Goal: Task Accomplishment & Management: Use online tool/utility

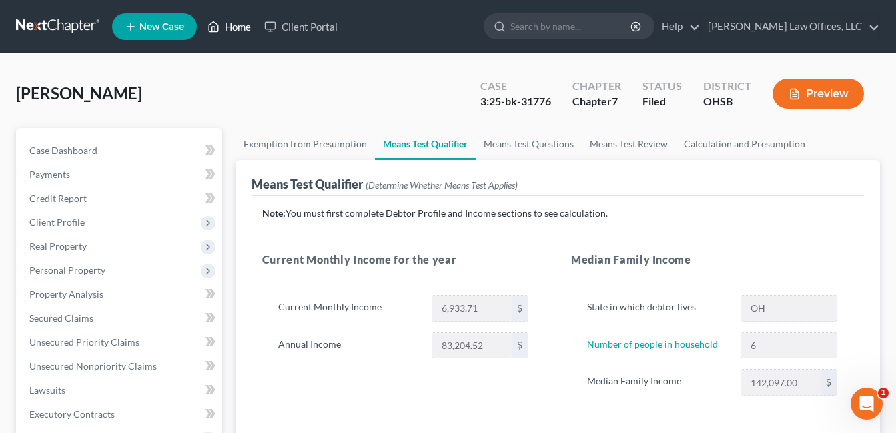
click at [240, 21] on link "Home" at bounding box center [229, 27] width 57 height 24
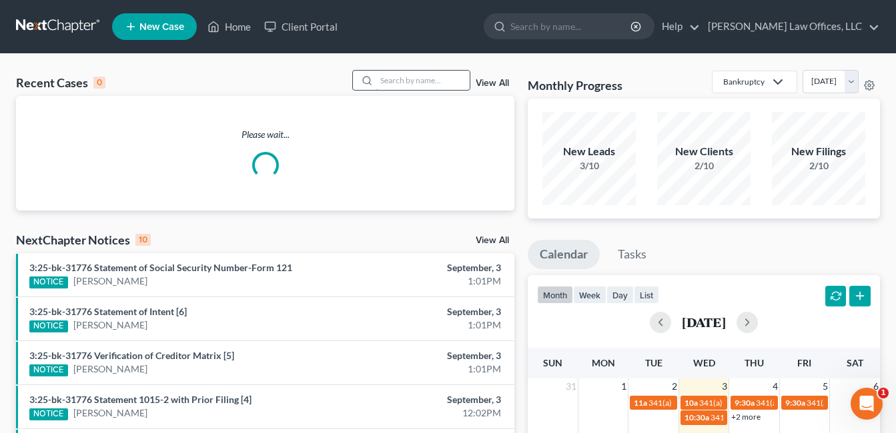
click at [405, 77] on input "search" at bounding box center [422, 80] width 93 height 19
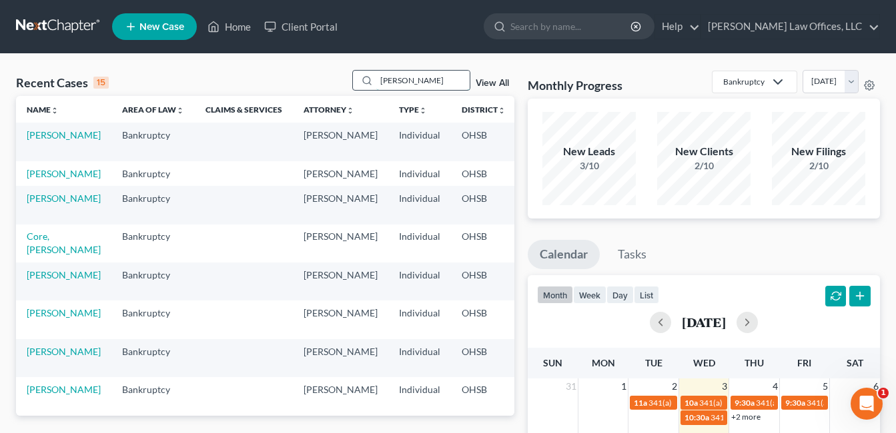
type input "[PERSON_NAME]"
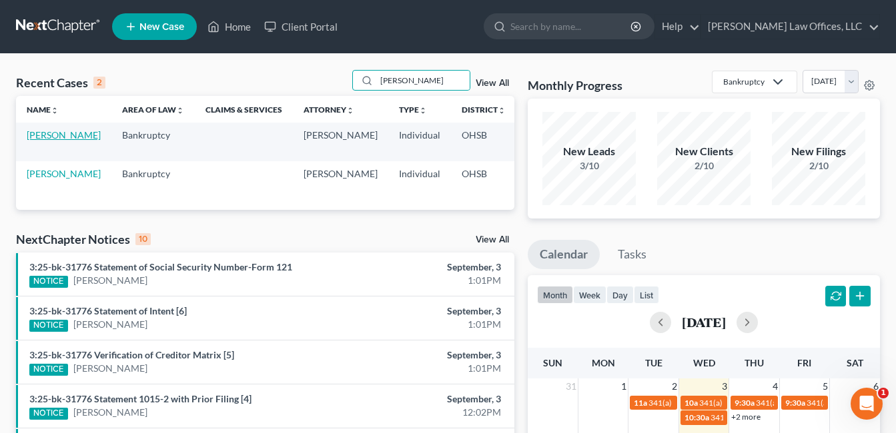
click at [33, 141] on link "[PERSON_NAME]" at bounding box center [64, 134] width 74 height 11
select select "3"
select select "4"
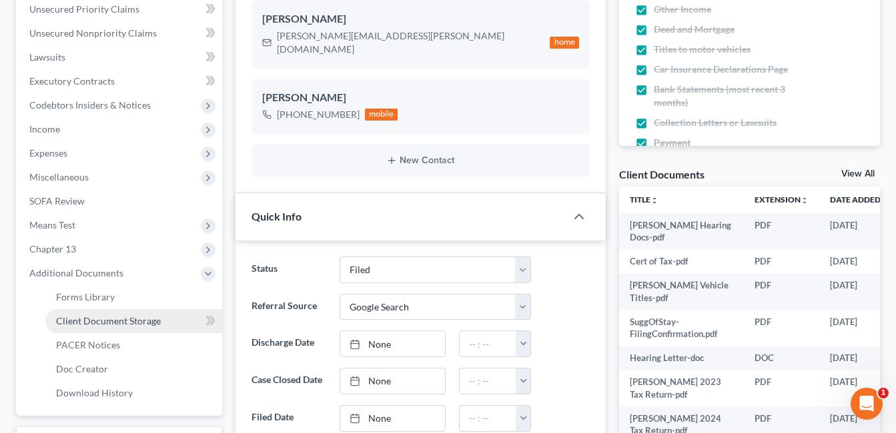
click at [127, 322] on span "Client Document Storage" at bounding box center [108, 320] width 105 height 11
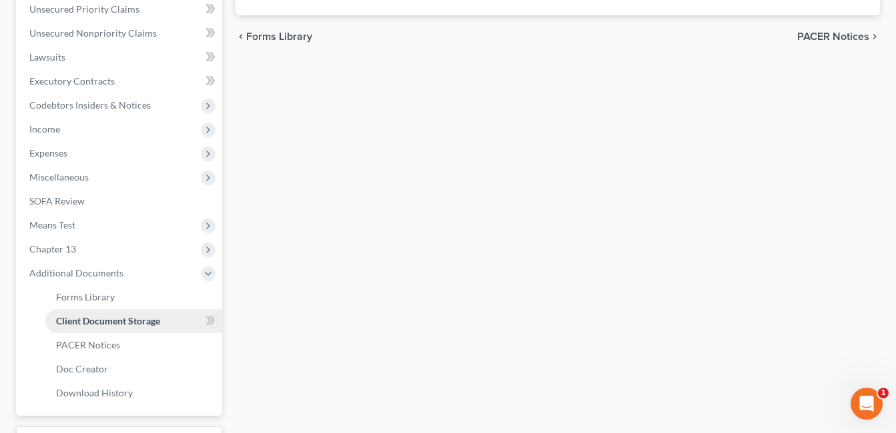
scroll to position [332, 0]
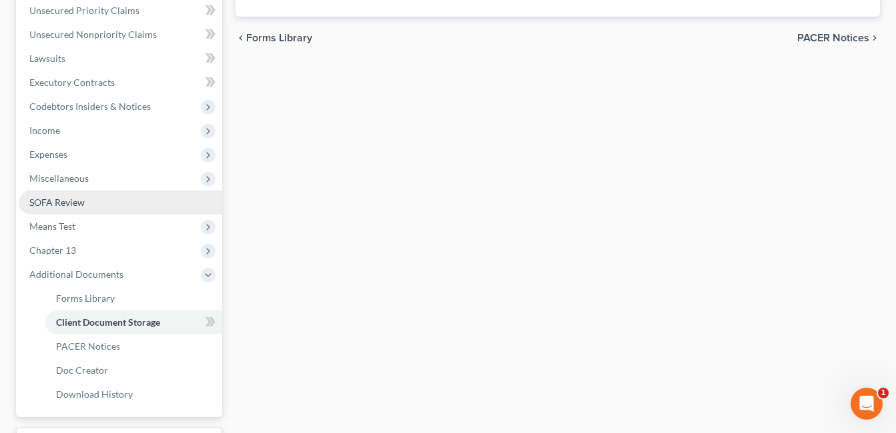
click at [101, 215] on link "SOFA Review" at bounding box center [120, 203] width 203 height 24
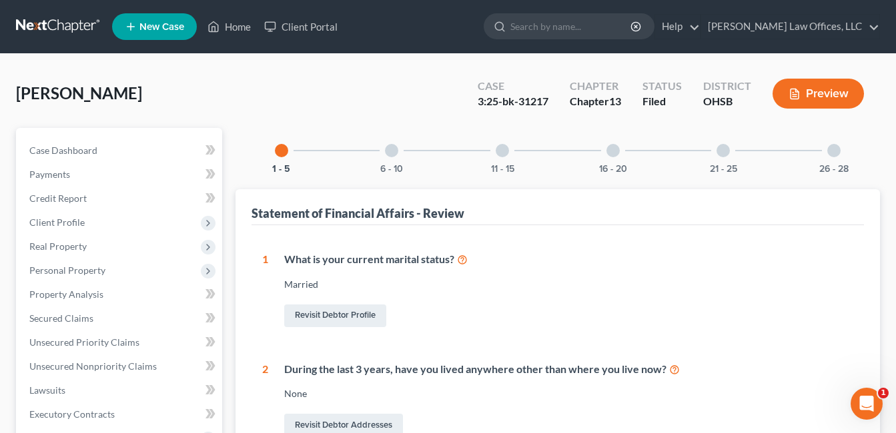
scroll to position [467, 0]
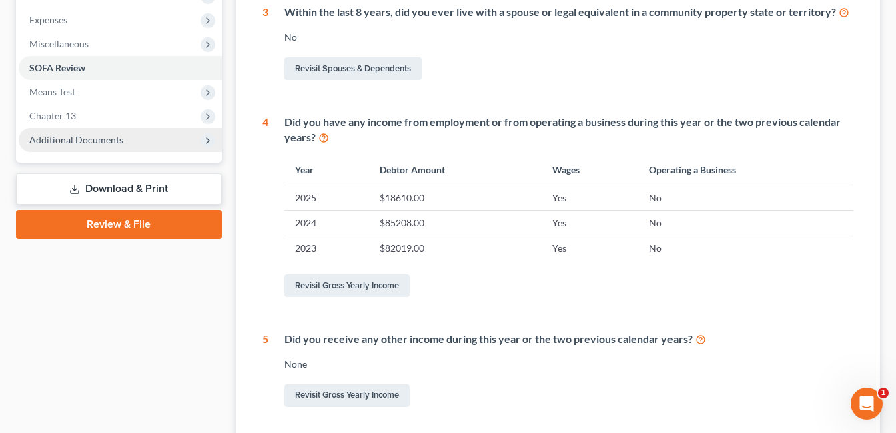
click at [94, 138] on span "Additional Documents" at bounding box center [76, 139] width 94 height 11
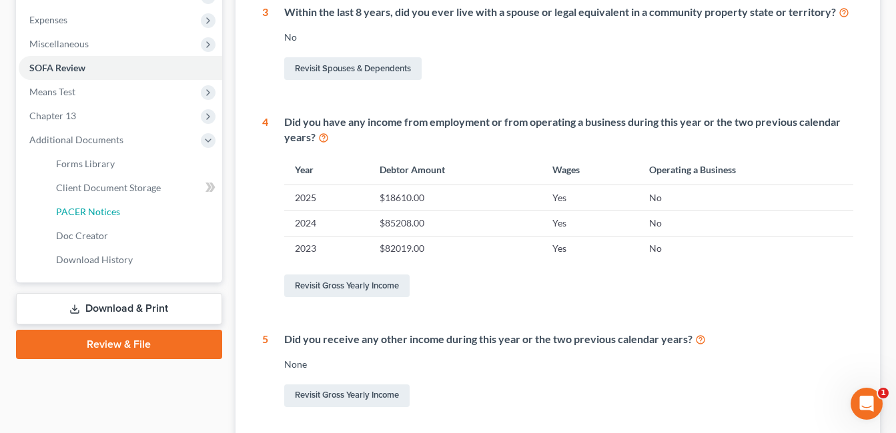
click at [126, 207] on link "PACER Notices" at bounding box center [133, 212] width 177 height 24
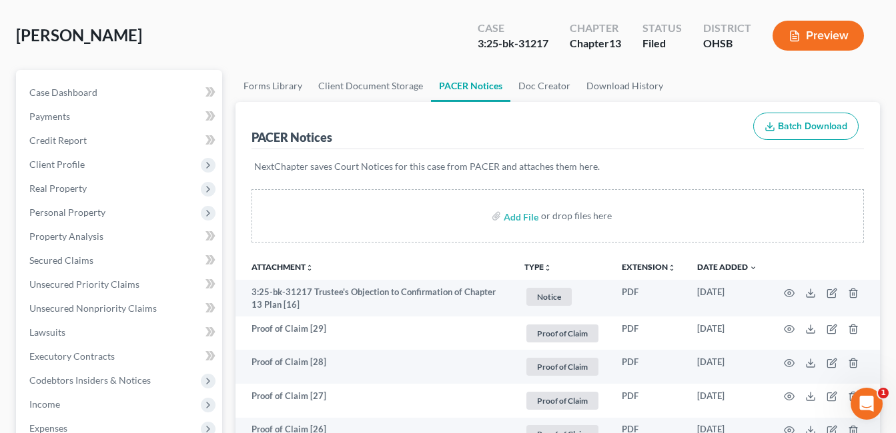
scroll to position [600, 0]
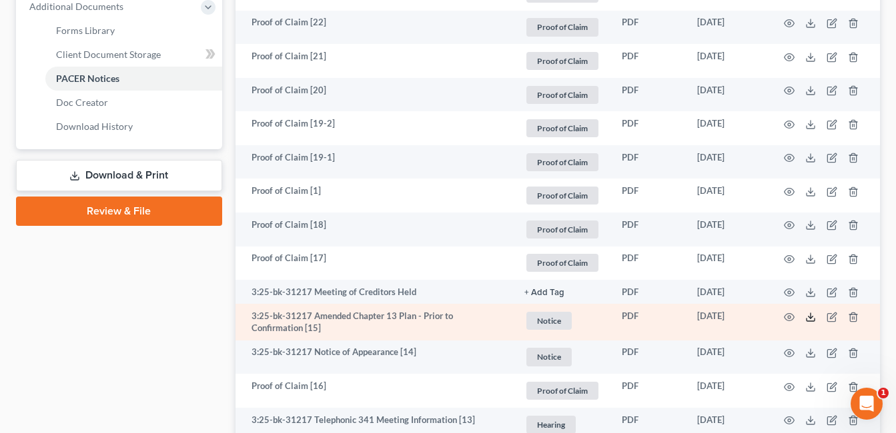
click at [809, 319] on icon at bounding box center [810, 317] width 11 height 11
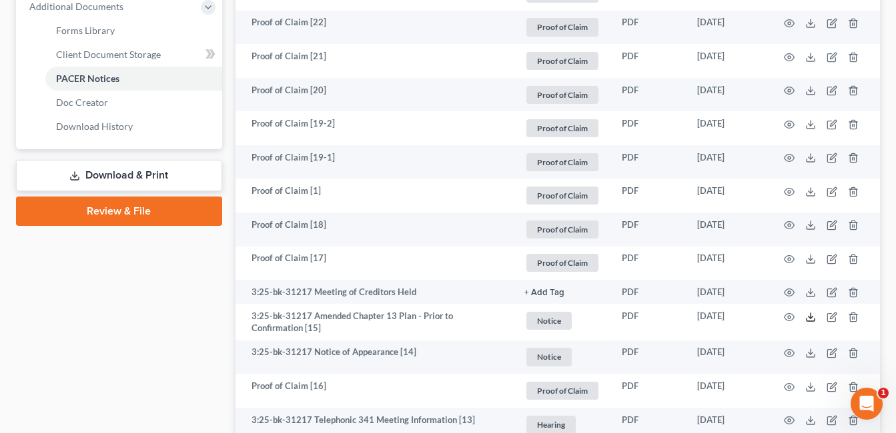
scroll to position [0, 0]
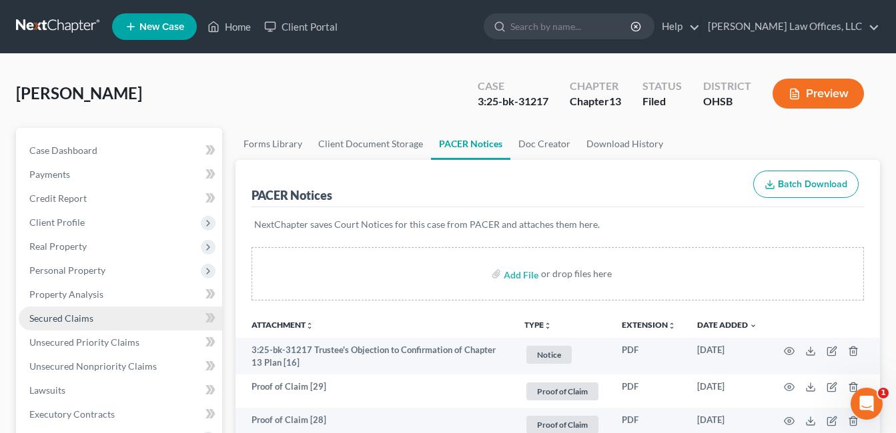
click at [68, 315] on span "Secured Claims" at bounding box center [61, 318] width 64 height 11
